Goal: Transaction & Acquisition: Purchase product/service

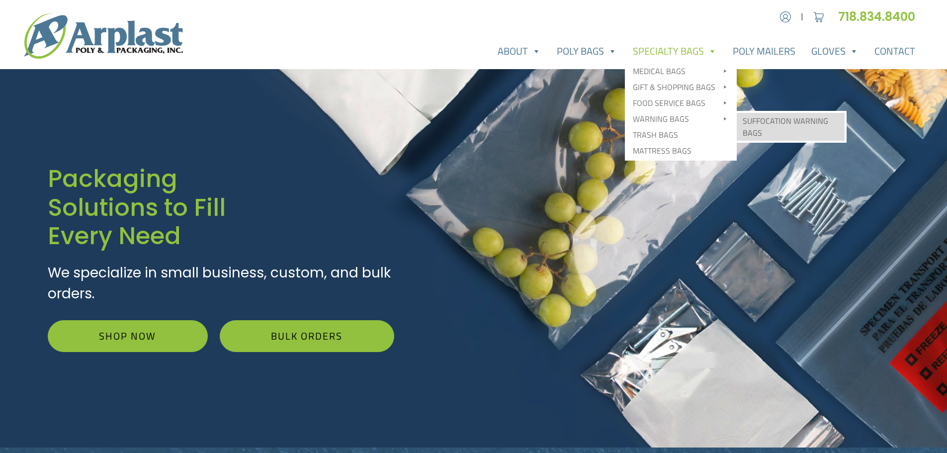
click at [756, 120] on link "Suffocation Warning Bags" at bounding box center [791, 127] width 108 height 28
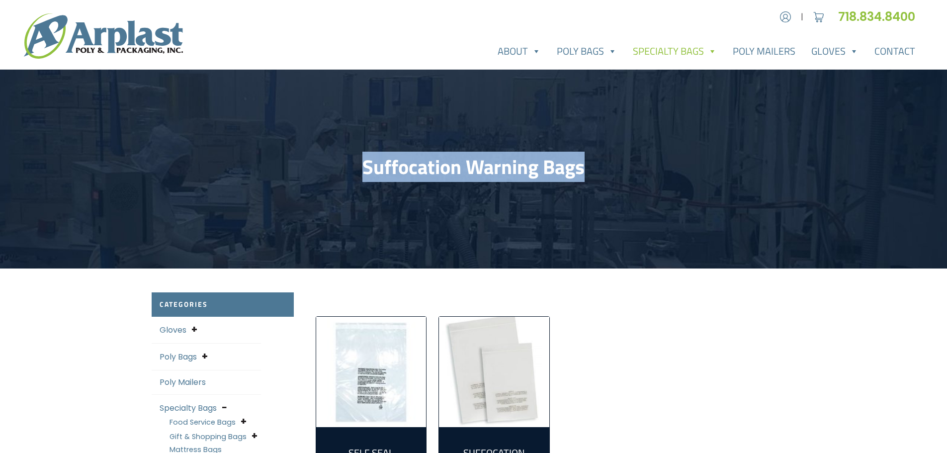
drag, startPoint x: 364, startPoint y: 166, endPoint x: 579, endPoint y: 168, distance: 214.7
click at [599, 167] on h1 "Suffocation Warning Bags" at bounding box center [474, 167] width 644 height 24
copy h1 "Suffocation Warning Bags"
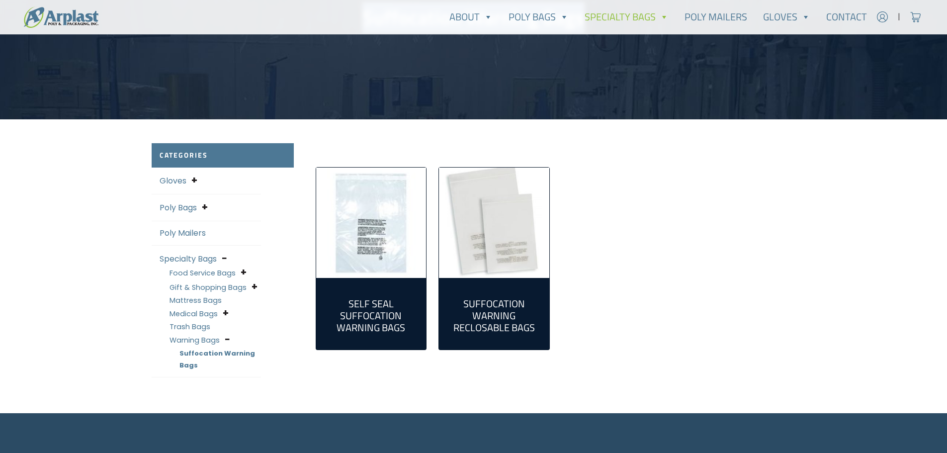
scroll to position [249, 0]
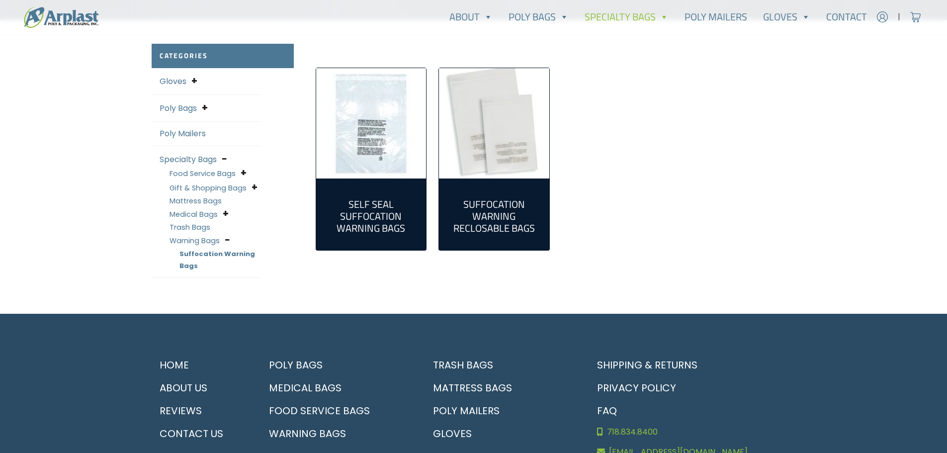
click at [375, 210] on h2 "Self Seal Suffocation Warning Bags (5)" at bounding box center [371, 216] width 94 height 36
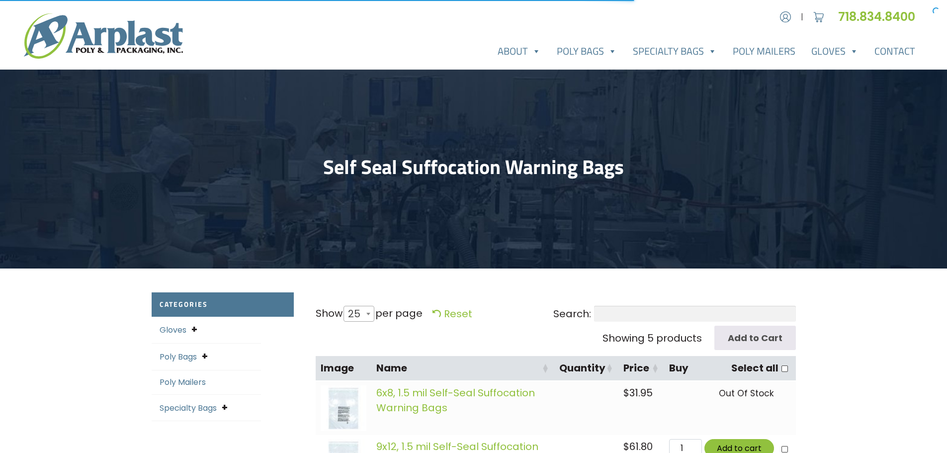
select select "25"
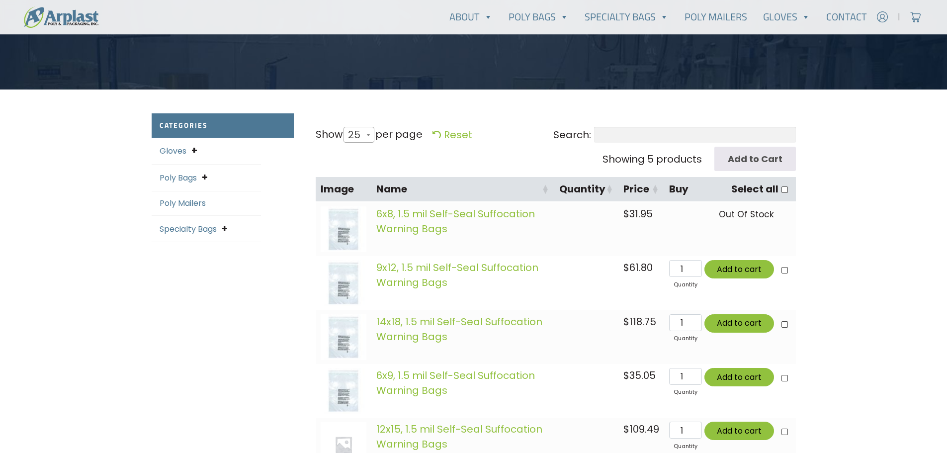
scroll to position [199, 0]
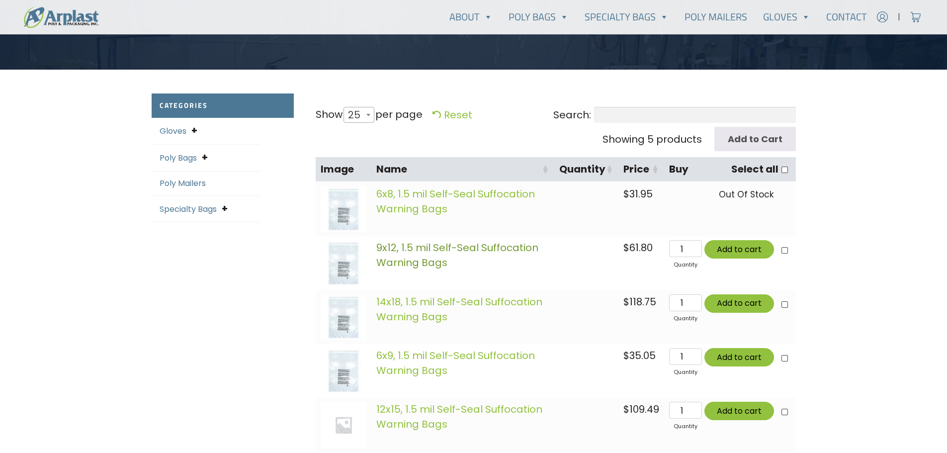
click at [417, 249] on link "9x12, 1.5 mil Self-Seal Suffocation Warning Bags" at bounding box center [457, 255] width 162 height 29
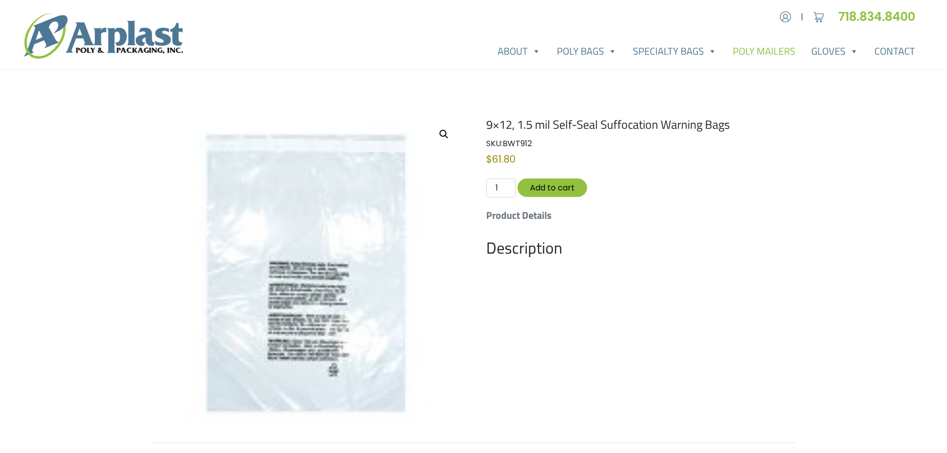
click at [755, 55] on link "Poly Mailers" at bounding box center [764, 51] width 79 height 20
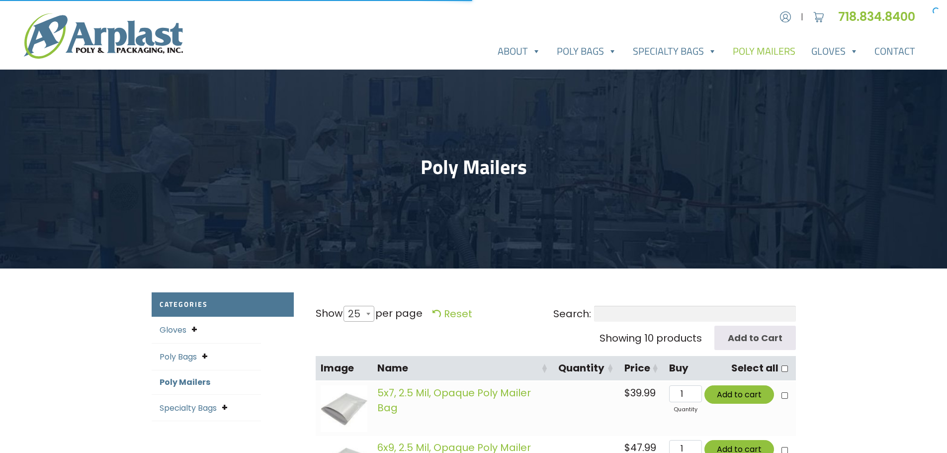
select select "25"
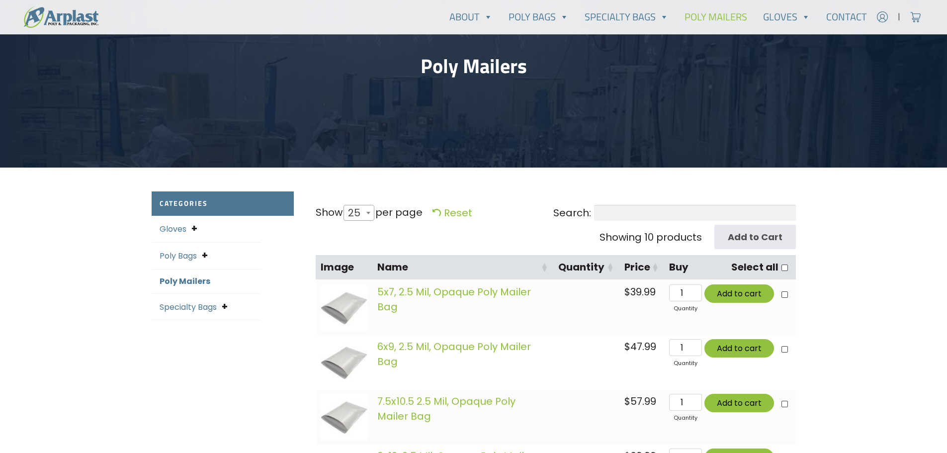
scroll to position [99, 0]
